Goal: Transaction & Acquisition: Purchase product/service

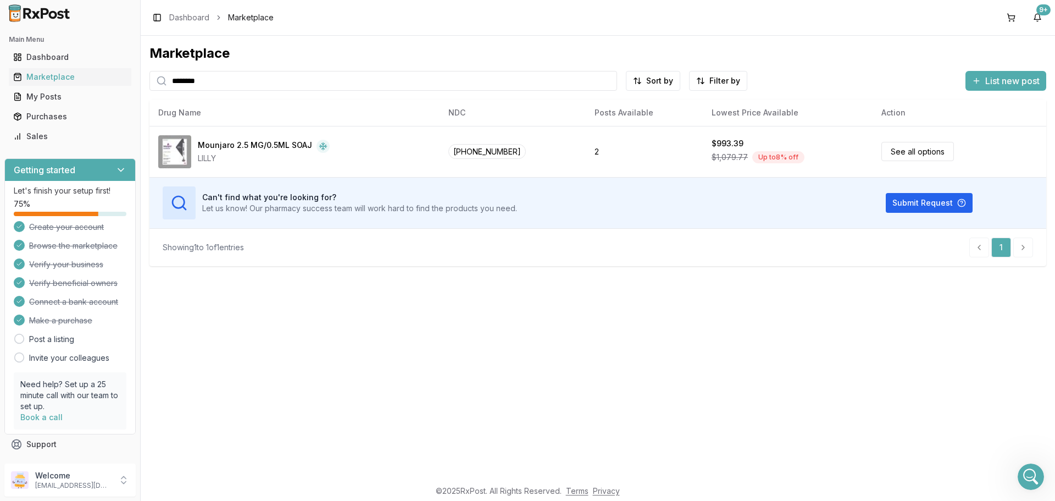
drag, startPoint x: 220, startPoint y: 81, endPoint x: -8, endPoint y: 38, distance: 231.4
click at [0, 38] on html "Main Menu Dashboard Marketplace My Posts Purchases Sales Getting started Let's …" at bounding box center [527, 250] width 1055 height 501
type input "*******"
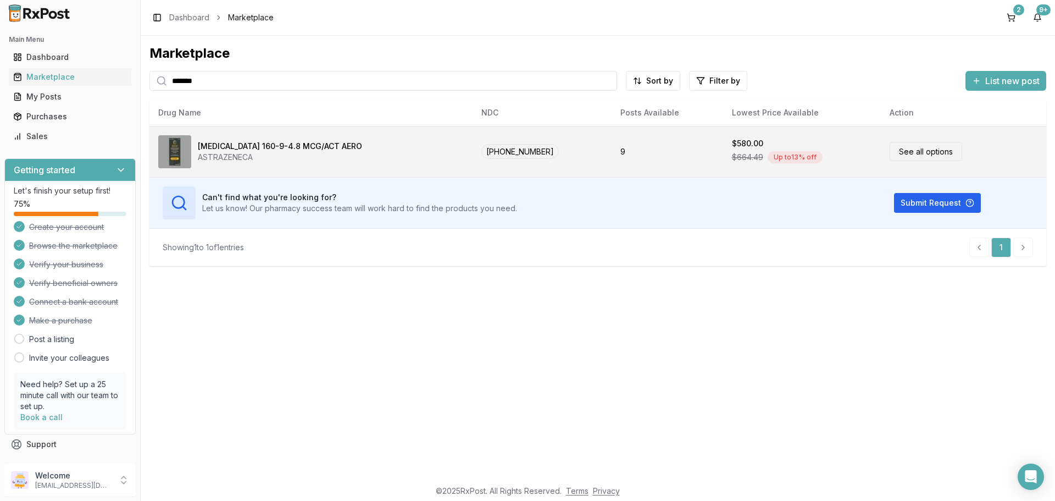
click at [456, 148] on div "[MEDICAL_DATA] 160-9-4.8 MCG/ACT AERO ASTRAZENECA" at bounding box center [311, 151] width 306 height 33
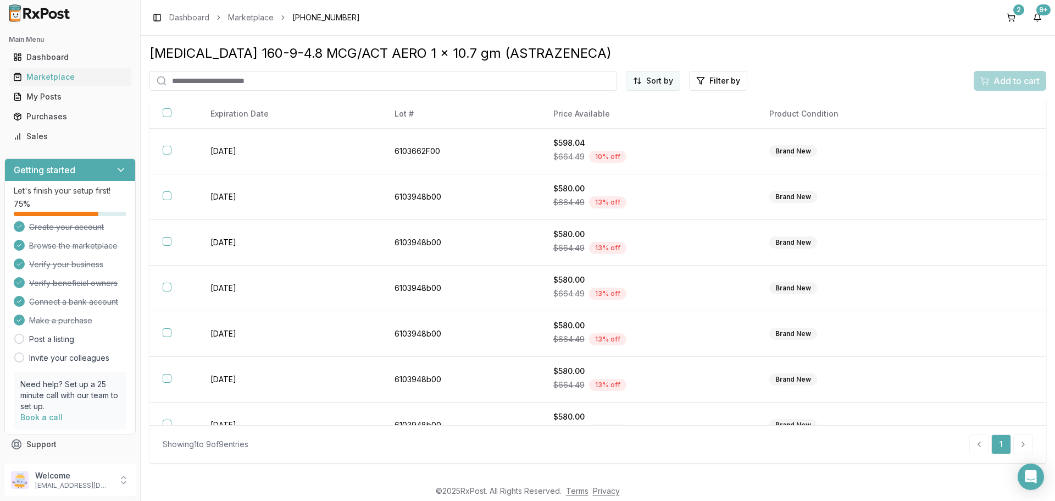
click at [657, 77] on html "Main Menu Dashboard Marketplace My Posts Purchases Sales Getting started Let's …" at bounding box center [527, 250] width 1055 height 501
click at [650, 124] on div "Price (Low to High)" at bounding box center [626, 122] width 104 height 18
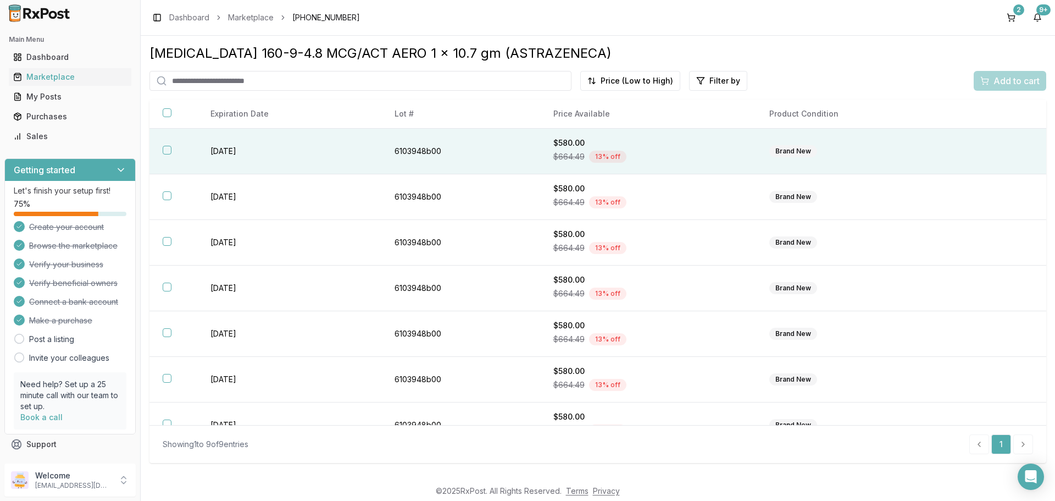
click at [654, 150] on div "$664.49 13 % off" at bounding box center [648, 156] width 190 height 16
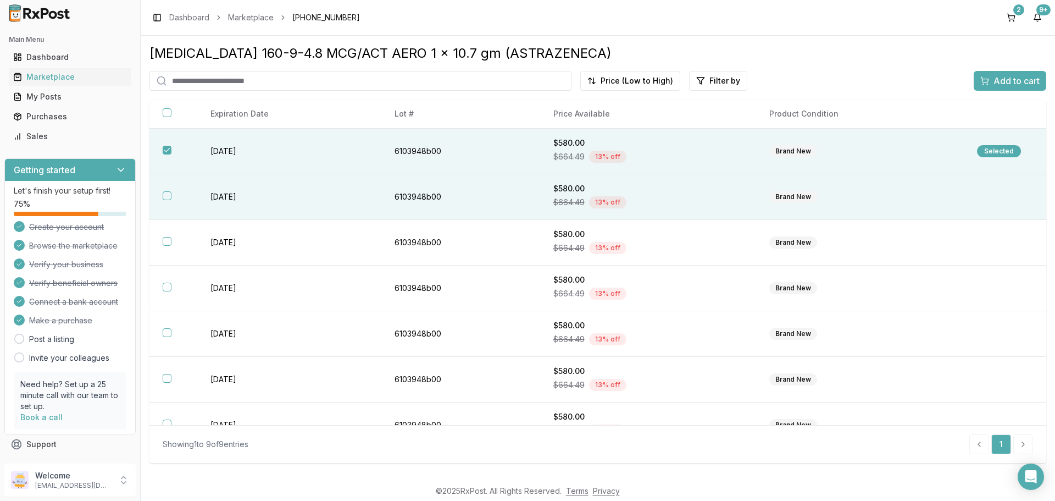
click at [652, 203] on div "$664.49 13 % off" at bounding box center [648, 202] width 190 height 16
click at [1015, 75] on span "Add to cart" at bounding box center [1016, 80] width 46 height 13
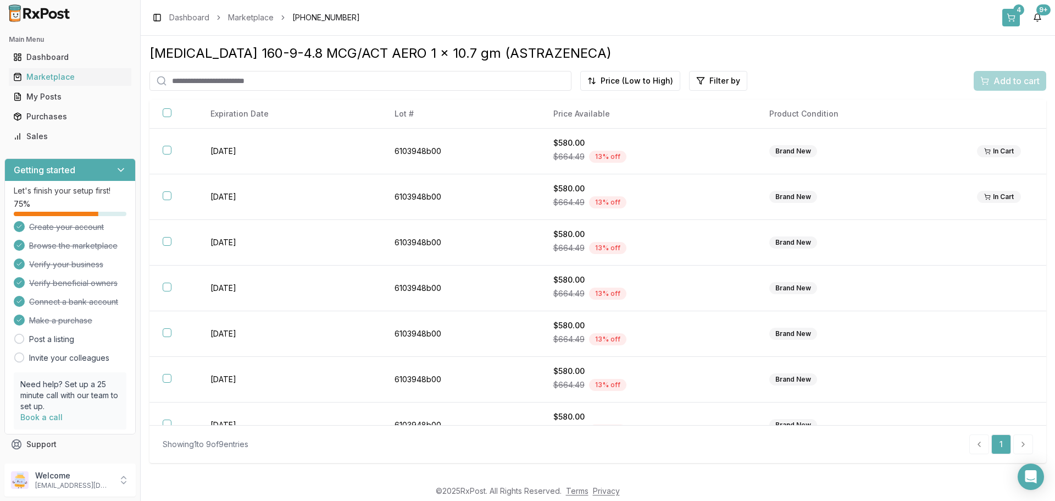
click at [1010, 14] on button "4" at bounding box center [1011, 18] width 18 height 18
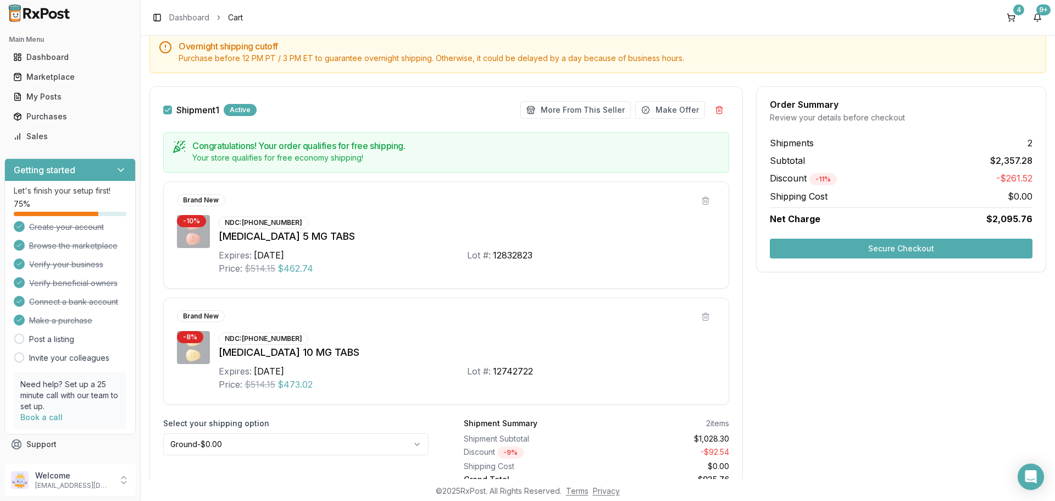
scroll to position [275, 0]
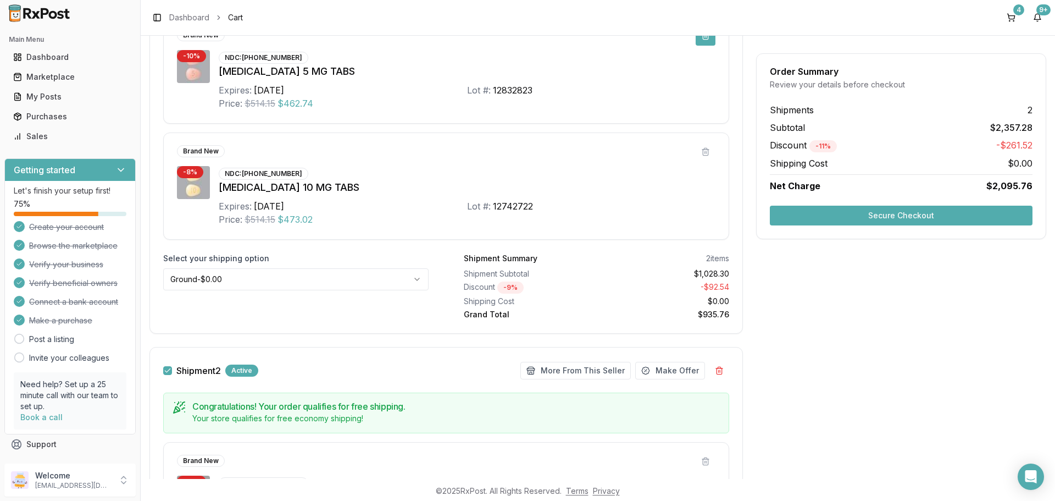
click at [701, 37] on button at bounding box center [706, 36] width 20 height 20
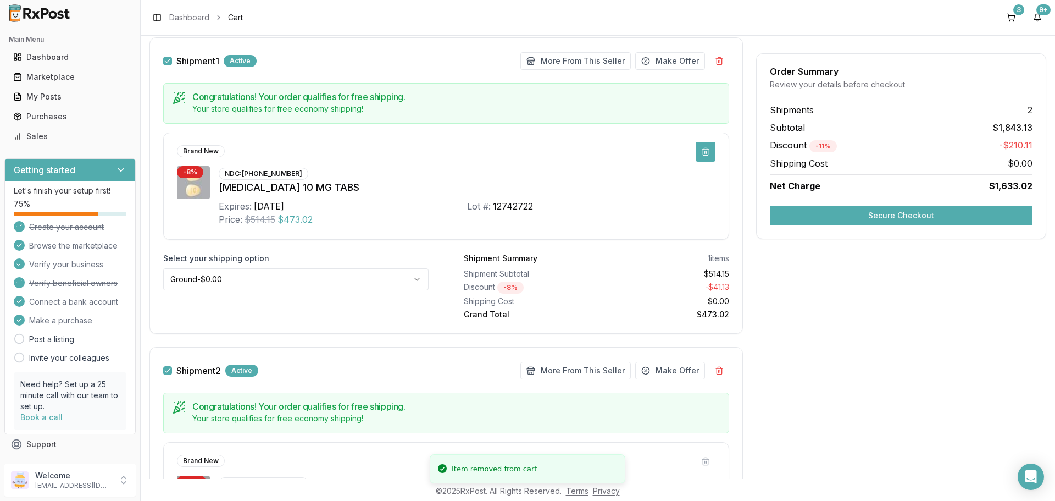
click at [701, 149] on button at bounding box center [706, 152] width 20 height 20
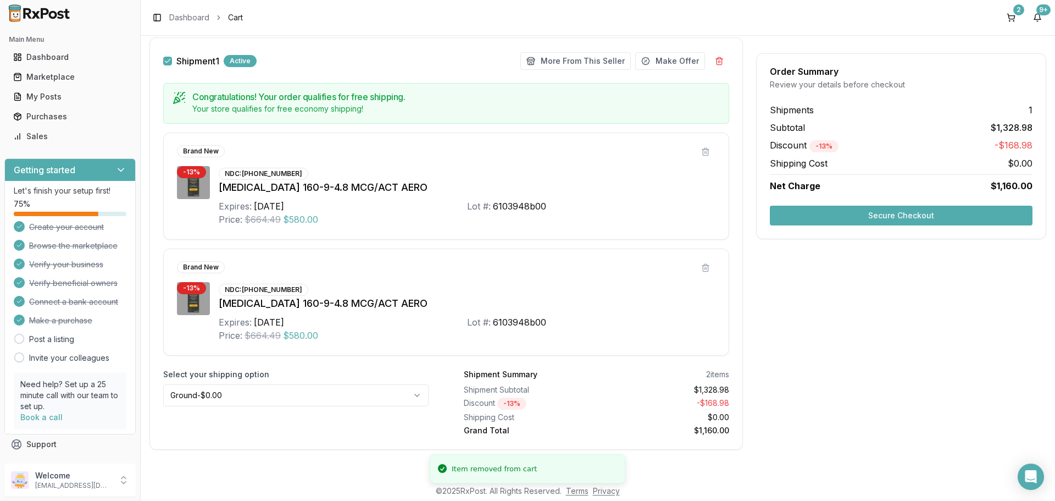
click at [856, 215] on button "Secure Checkout" at bounding box center [901, 216] width 263 height 20
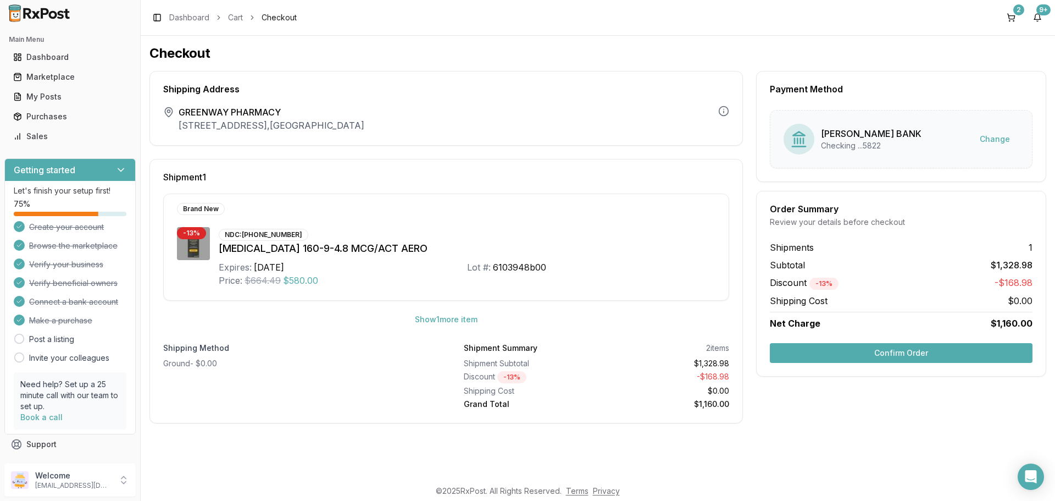
click at [886, 351] on button "Confirm Order" at bounding box center [901, 353] width 263 height 20
